Goal: Transaction & Acquisition: Purchase product/service

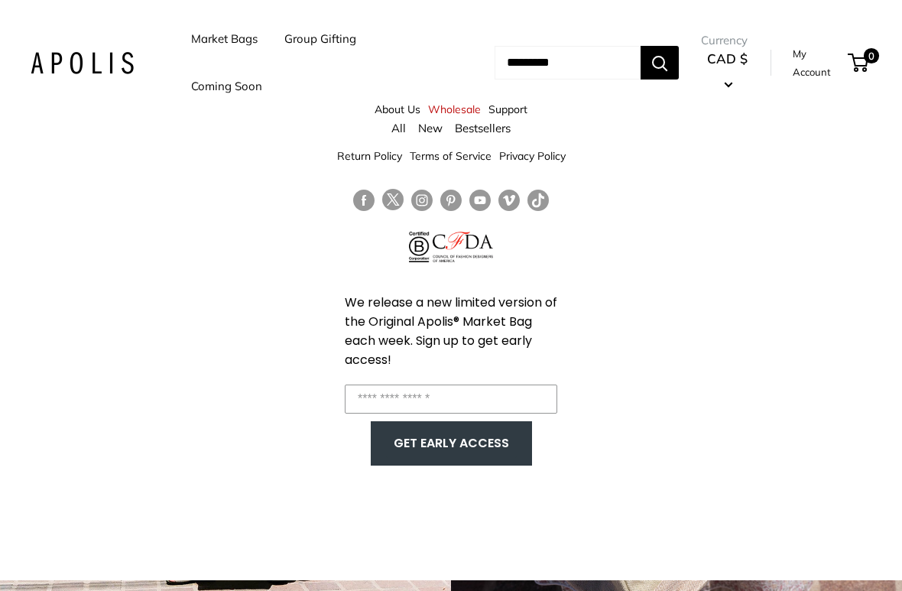
click at [490, 129] on link "Bestsellers" at bounding box center [483, 128] width 56 height 15
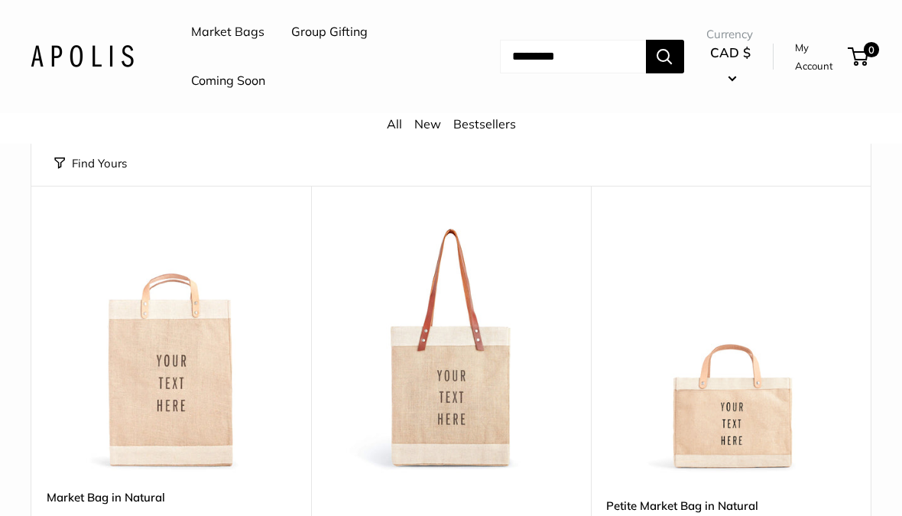
scroll to position [132, 0]
click at [329, 34] on link "Group Gifting" at bounding box center [329, 32] width 76 height 23
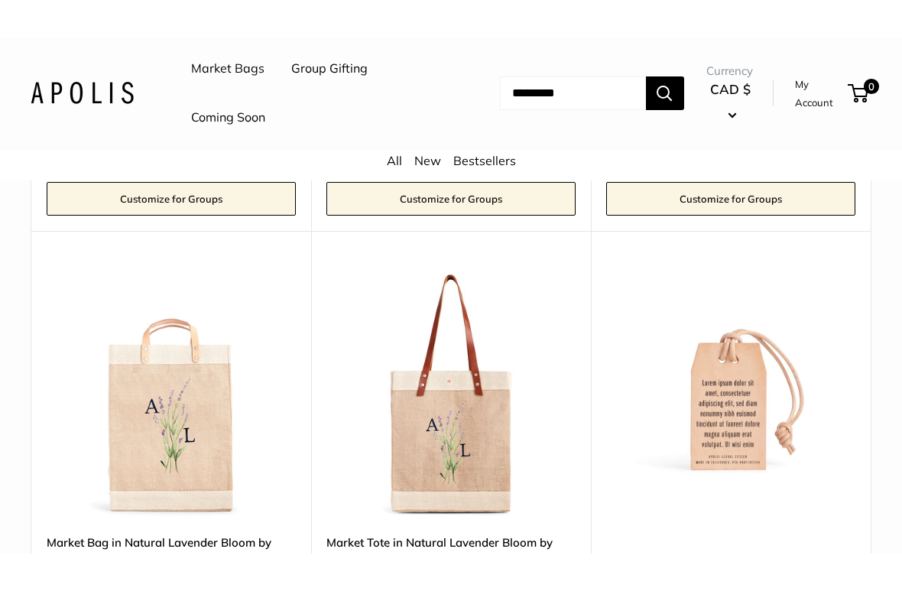
scroll to position [7570, 0]
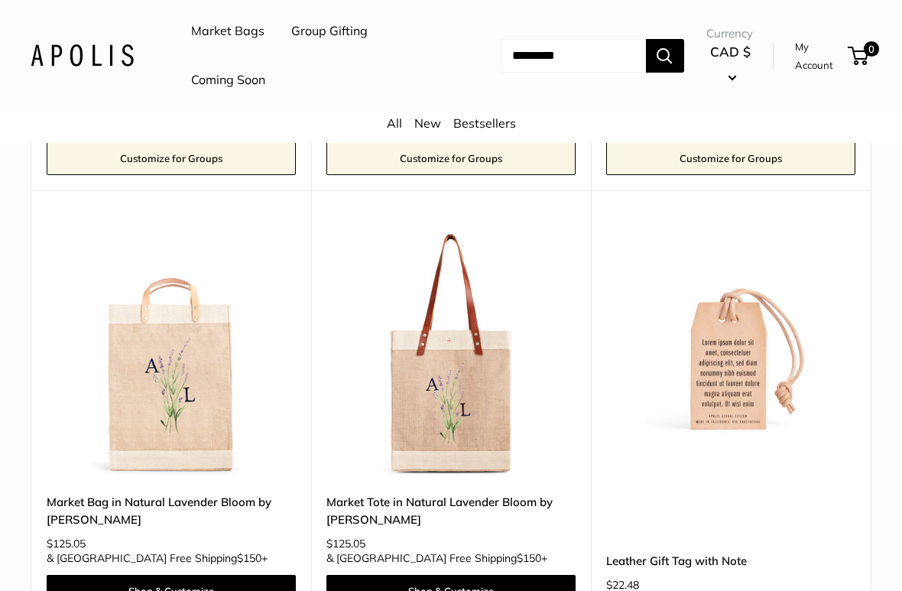
click at [743, 254] on img at bounding box center [730, 353] width 249 height 249
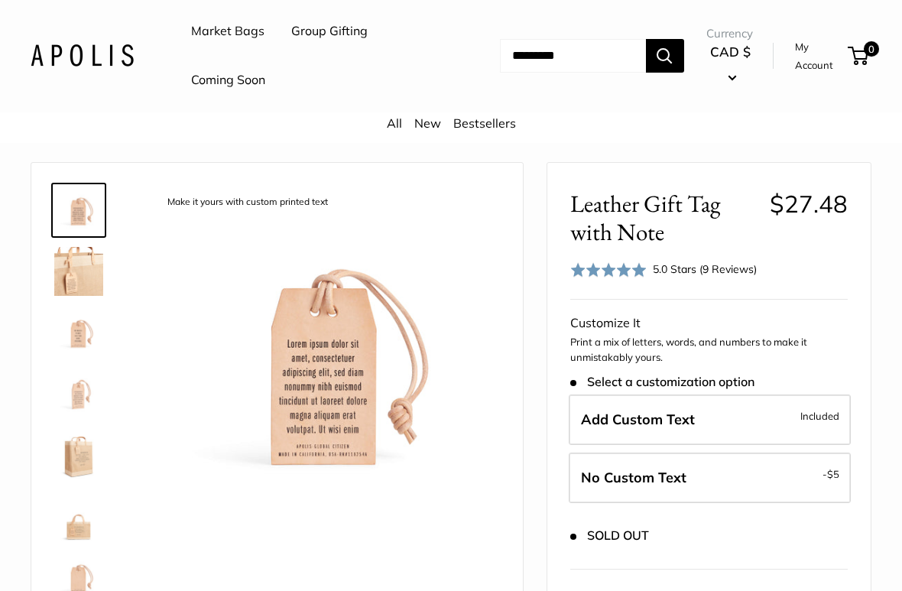
scroll to position [45, 0]
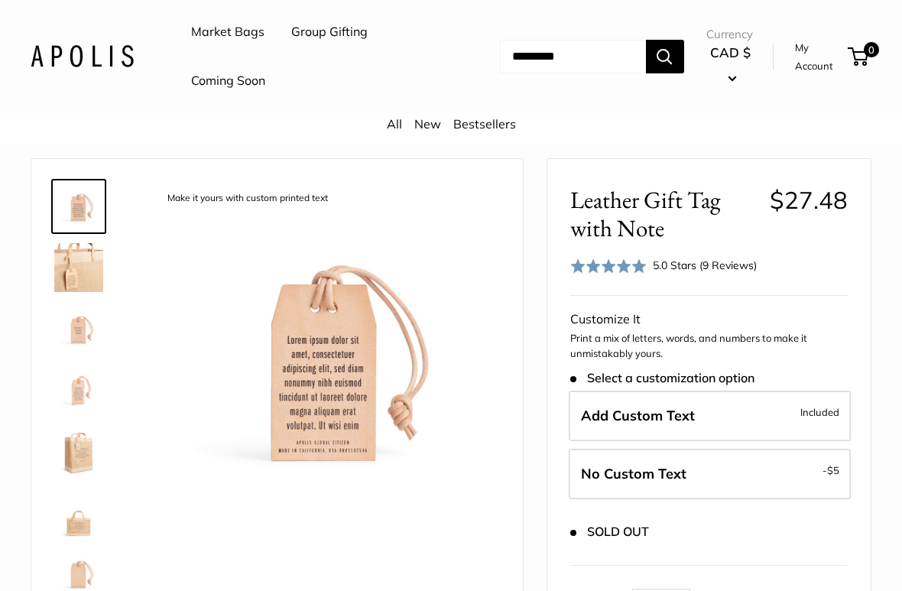
click at [347, 378] on img at bounding box center [327, 355] width 346 height 346
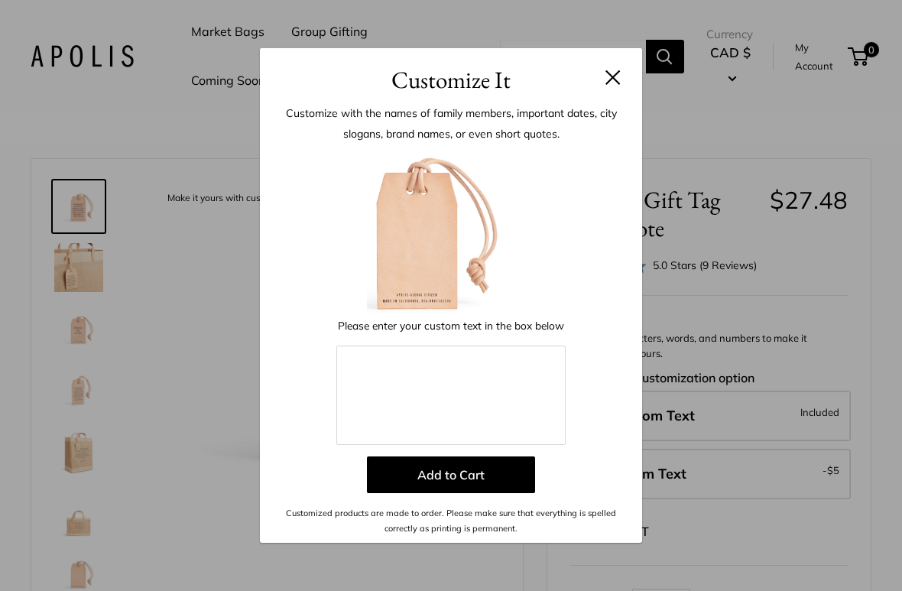
scroll to position [229, 0]
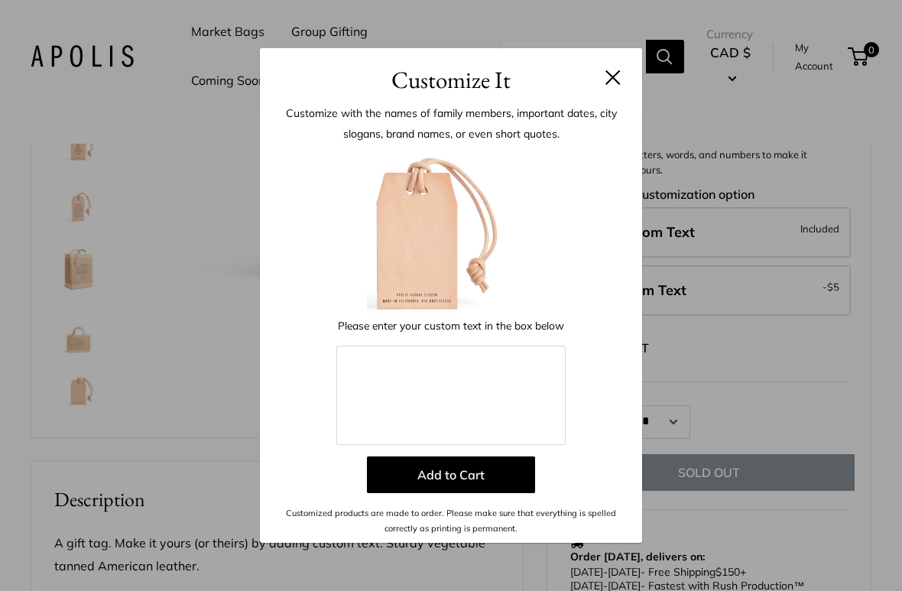
click at [615, 76] on button at bounding box center [612, 77] width 15 height 15
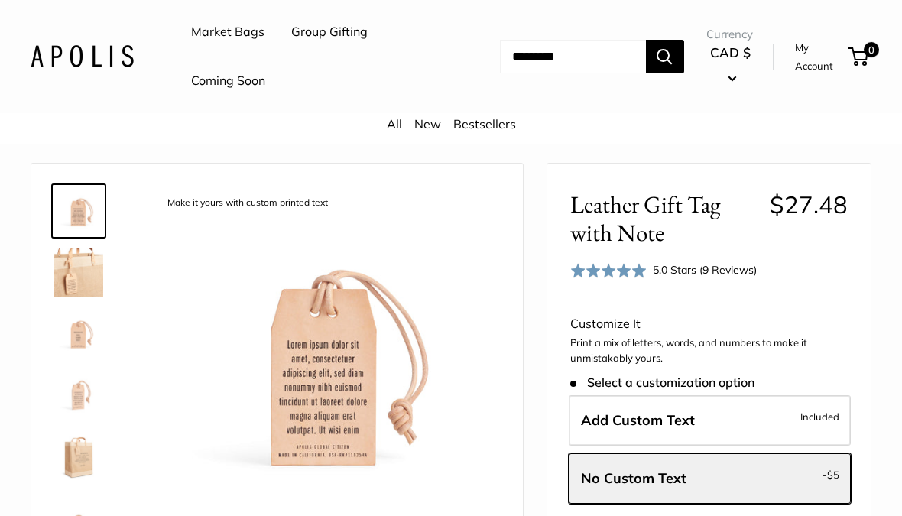
scroll to position [40, 0]
click at [94, 334] on img at bounding box center [78, 334] width 49 height 49
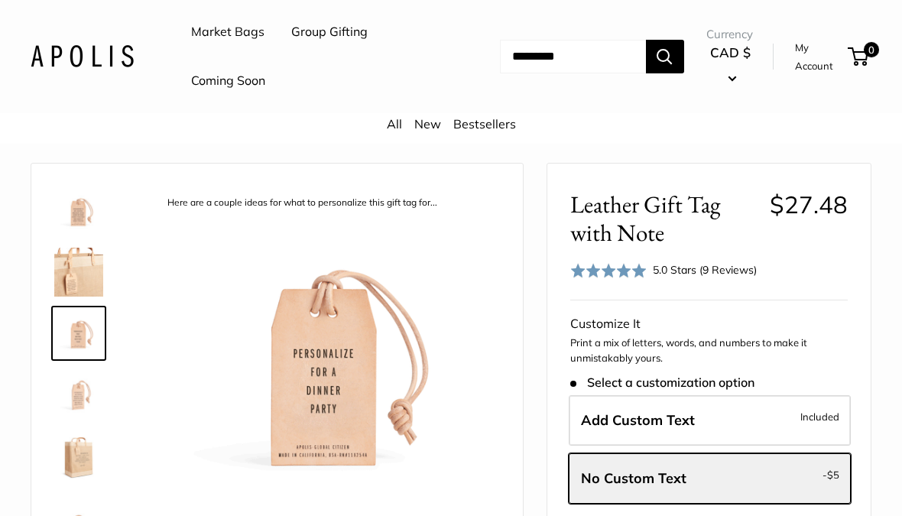
click at [90, 397] on img at bounding box center [78, 394] width 49 height 49
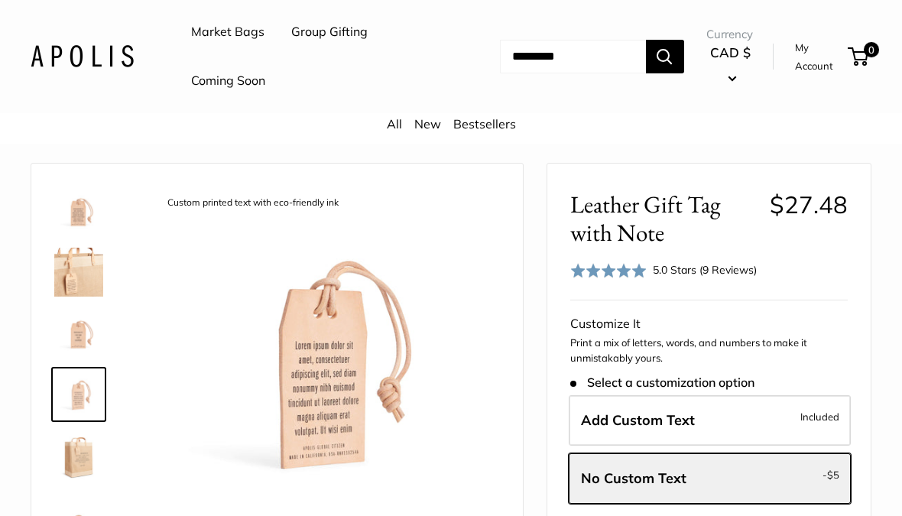
click at [81, 457] on img at bounding box center [78, 455] width 49 height 49
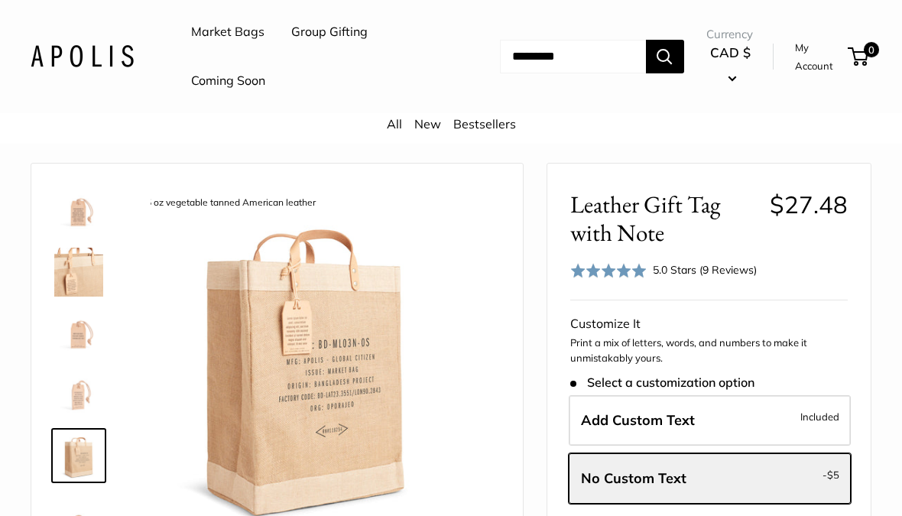
click at [409, 357] on img at bounding box center [305, 359] width 346 height 346
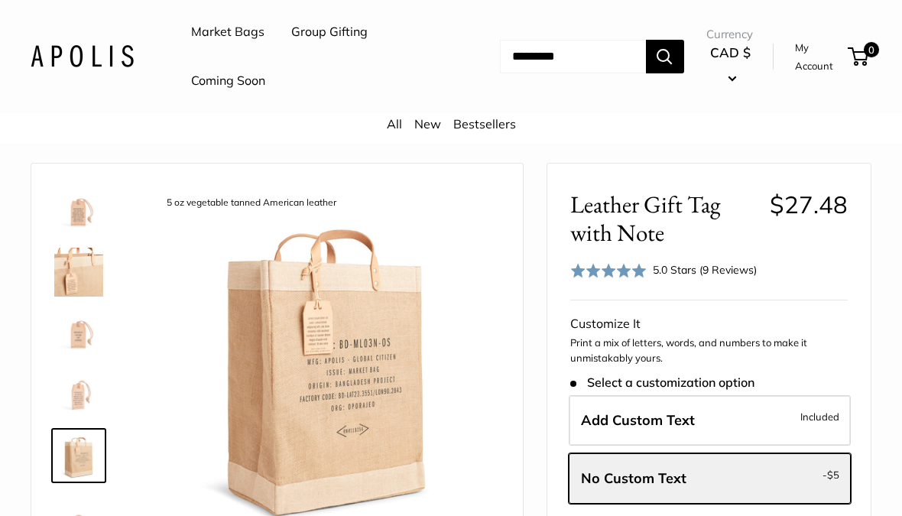
click at [371, 404] on img at bounding box center [326, 359] width 346 height 346
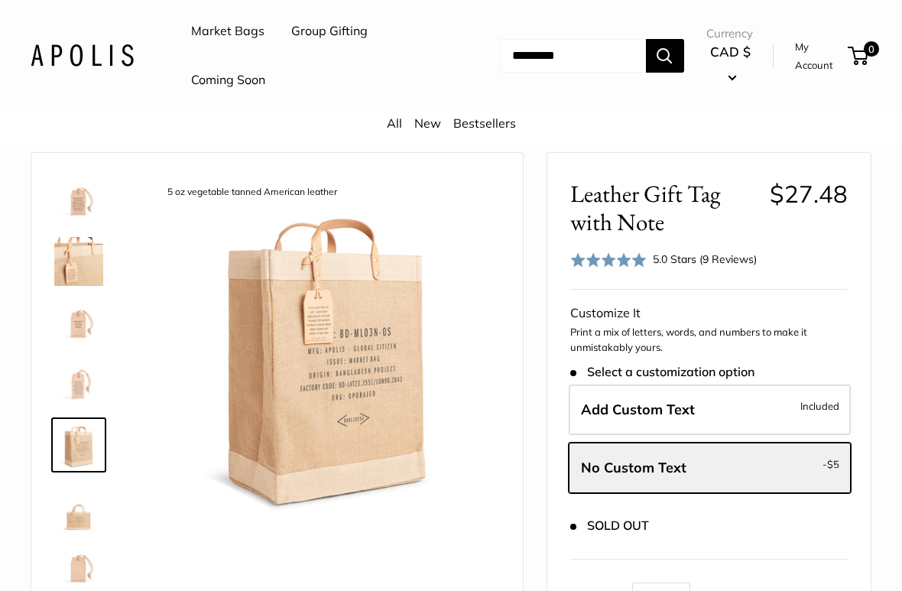
scroll to position [51, 0]
click at [371, 367] on img at bounding box center [327, 349] width 346 height 346
click at [353, 372] on img at bounding box center [327, 349] width 346 height 346
click at [353, 371] on img at bounding box center [327, 349] width 346 height 346
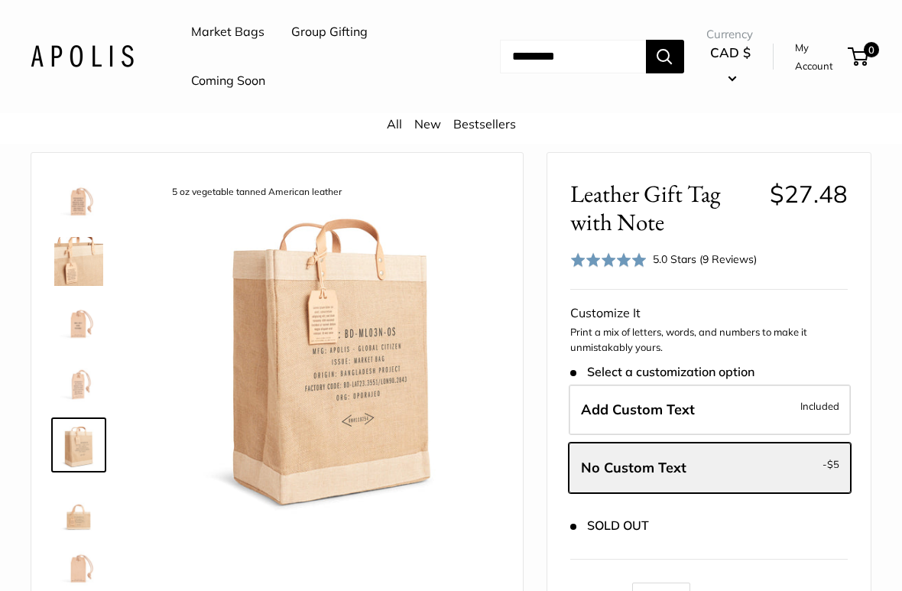
scroll to position [61, 0]
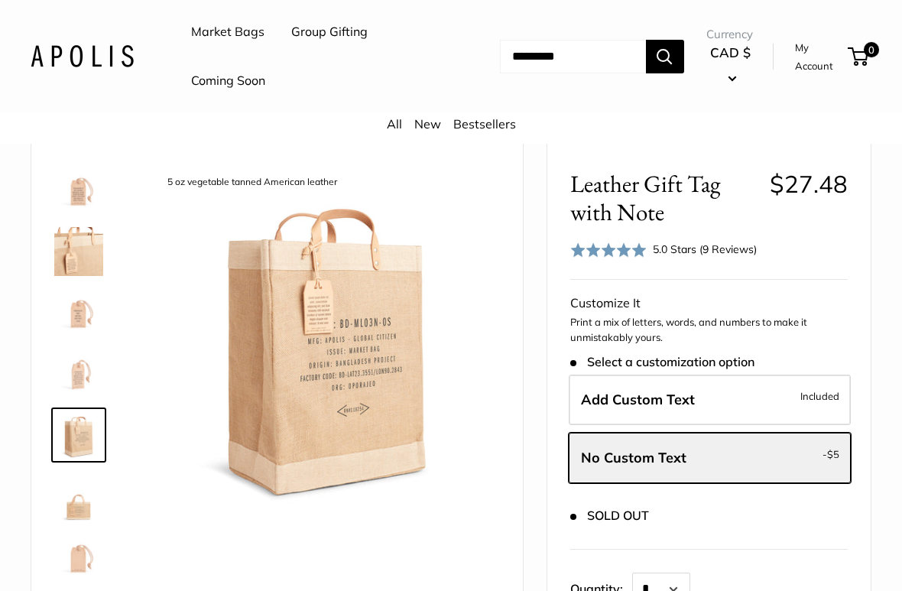
click at [96, 493] on img at bounding box center [78, 496] width 49 height 49
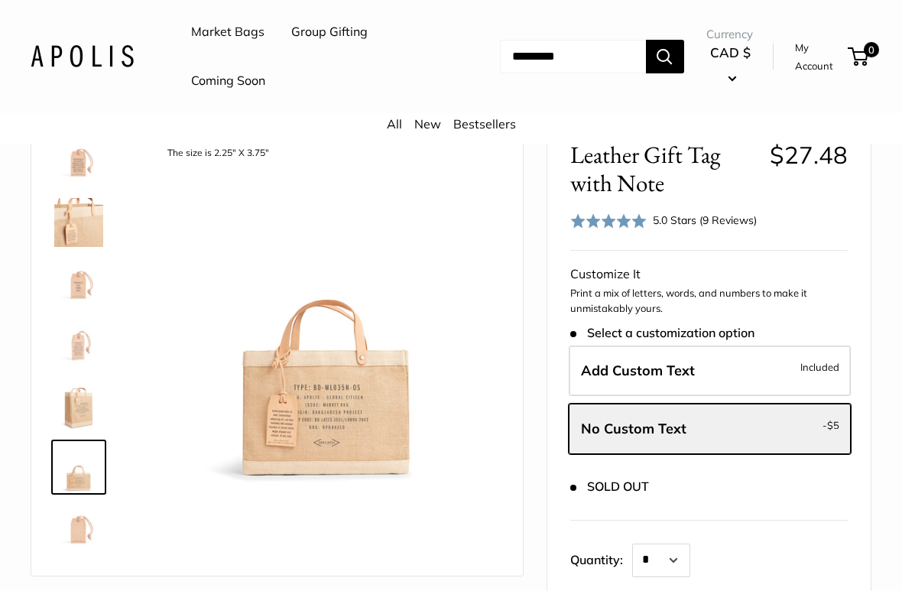
scroll to position [91, 0]
click at [94, 515] on img at bounding box center [78, 527] width 49 height 49
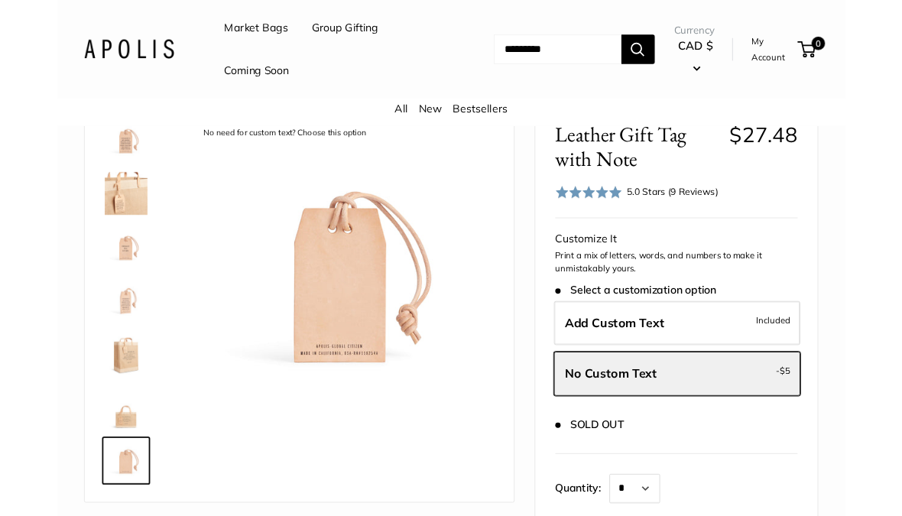
scroll to position [0, 0]
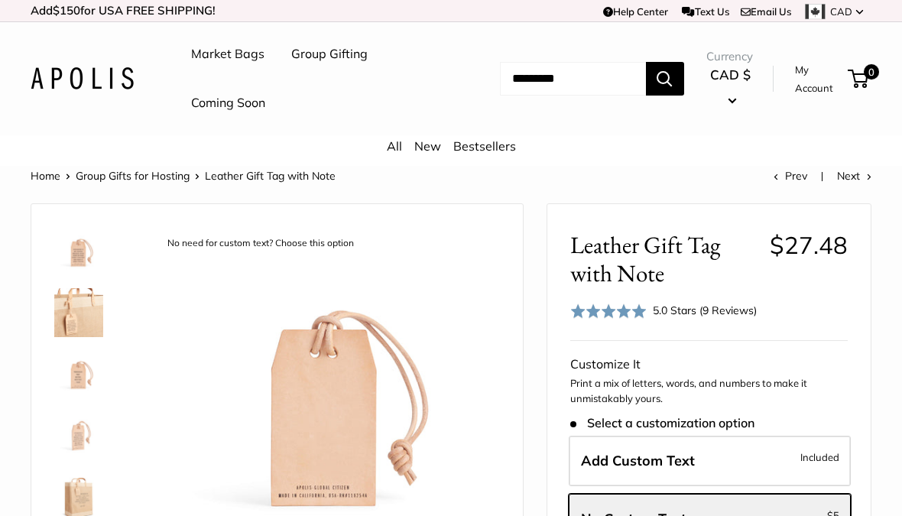
click at [521, 79] on input "Search..." at bounding box center [573, 79] width 146 height 34
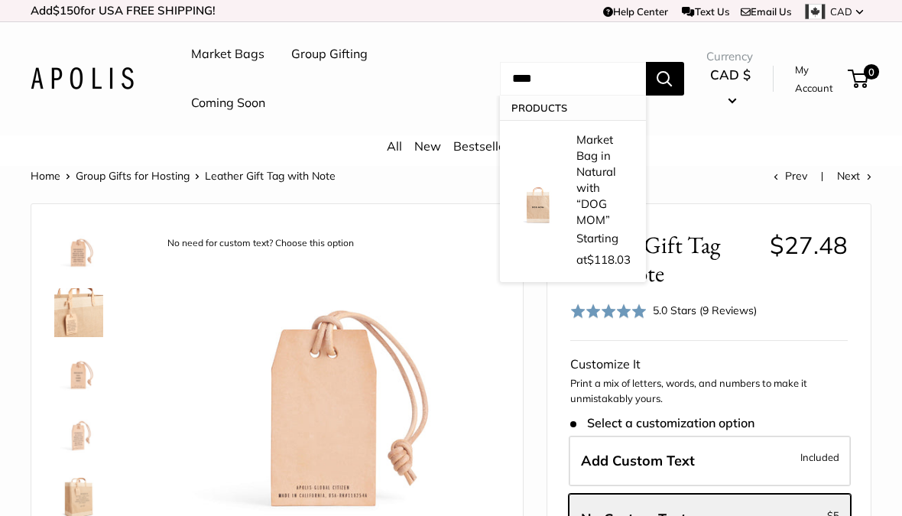
type input "****"
click at [676, 78] on button "Search" at bounding box center [665, 79] width 38 height 34
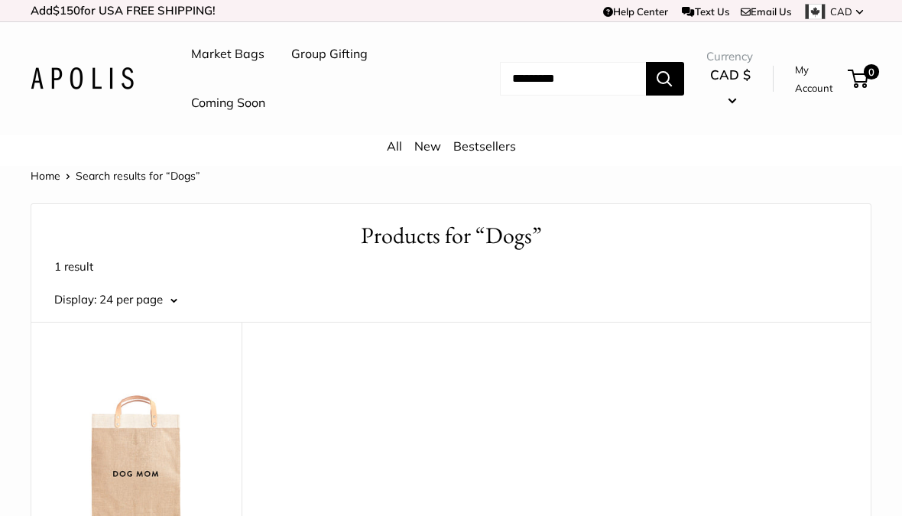
click at [145, 451] on img at bounding box center [137, 450] width 180 height 180
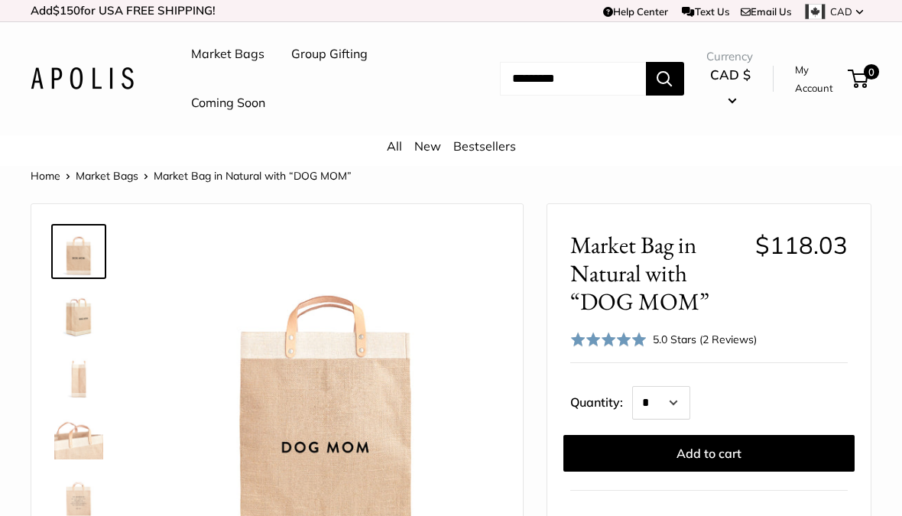
click at [86, 316] on img at bounding box center [78, 312] width 49 height 49
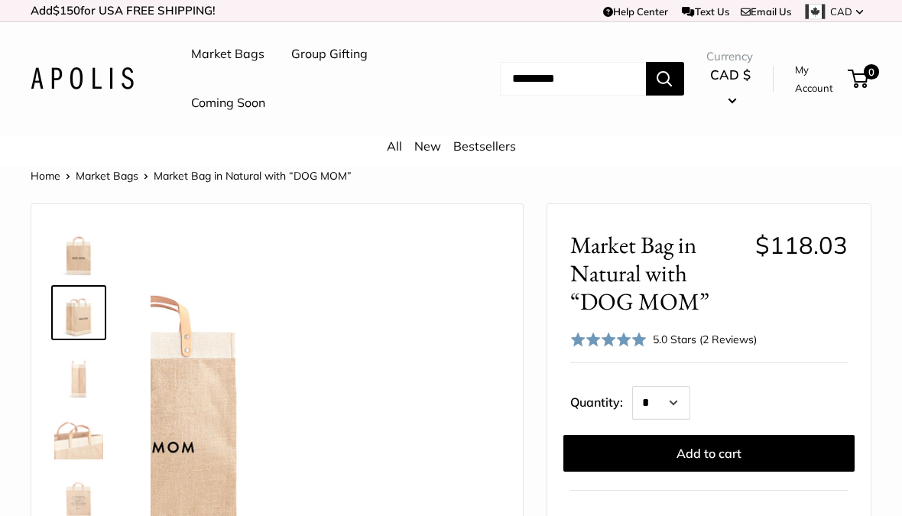
click at [99, 381] on img at bounding box center [78, 373] width 49 height 49
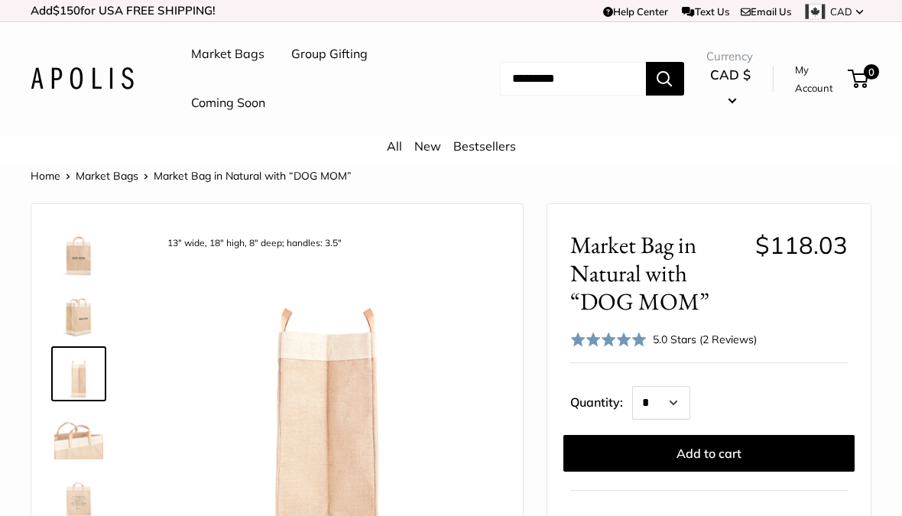
click at [82, 436] on img at bounding box center [78, 434] width 49 height 49
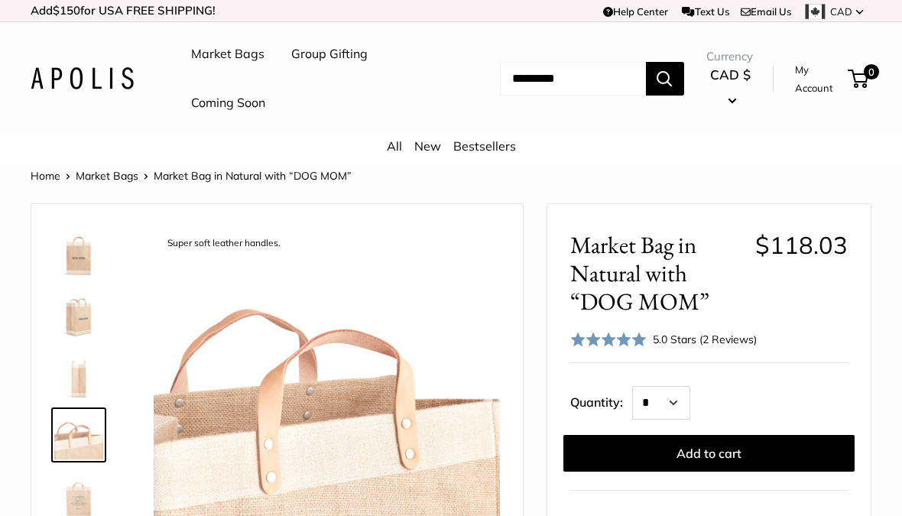
click at [87, 504] on img at bounding box center [78, 496] width 49 height 49
